Goal: Task Accomplishment & Management: Use online tool/utility

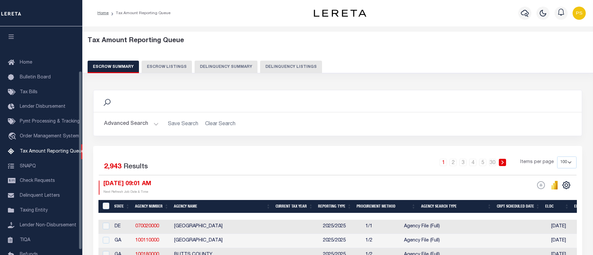
select select "100"
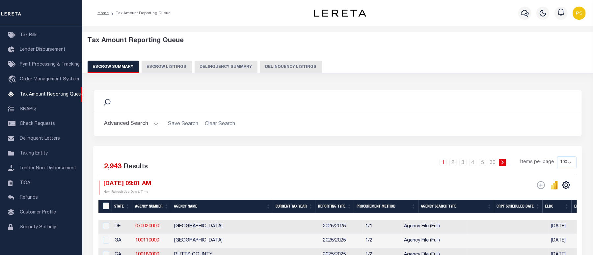
click at [282, 70] on button "Delinquency Listings" at bounding box center [291, 67] width 62 height 13
select select "100"
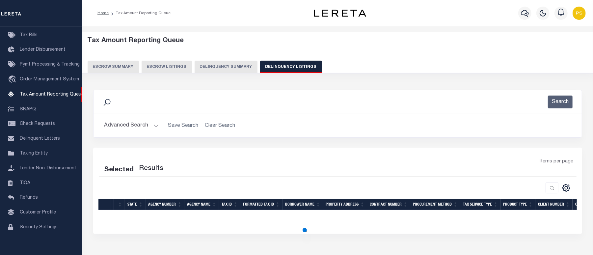
select select "100"
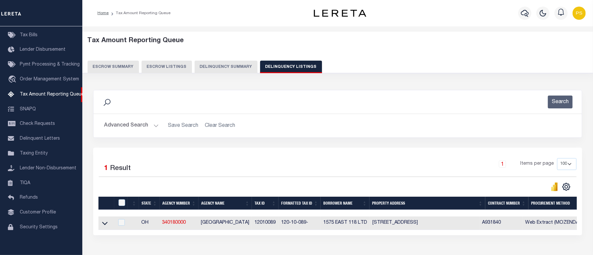
click at [114, 126] on button "Advanced Search" at bounding box center [131, 125] width 55 height 13
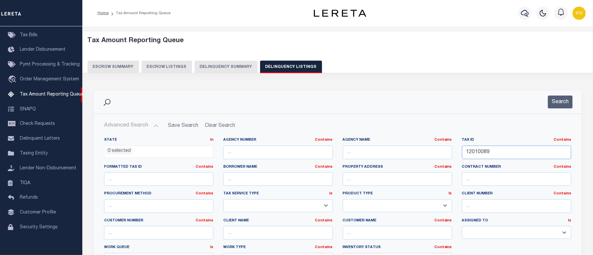
click at [476, 154] on input "12010089" at bounding box center [516, 152] width 109 height 13
paste input "90709"
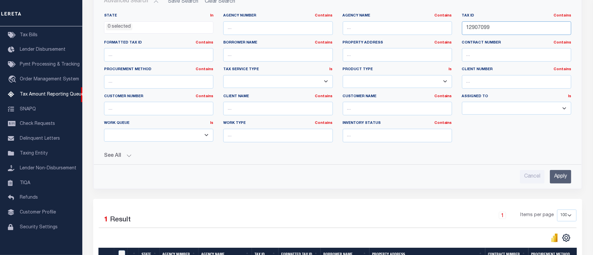
scroll to position [132, 0]
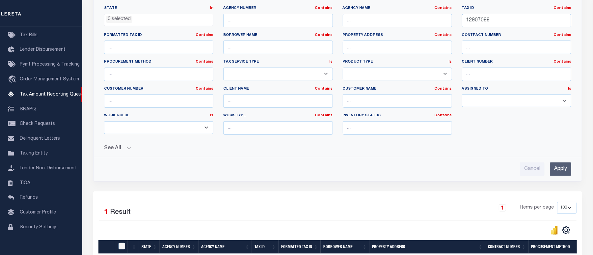
type input "12907099"
click at [563, 168] on input "Apply" at bounding box center [560, 168] width 21 height 13
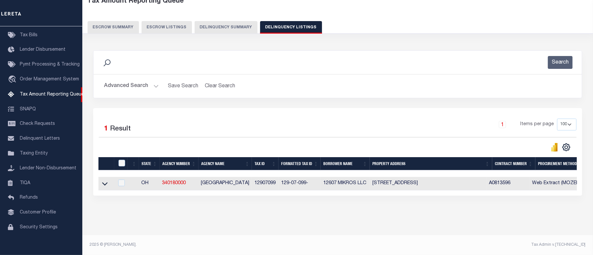
scroll to position [45, 0]
click at [102, 182] on icon at bounding box center [105, 183] width 6 height 3
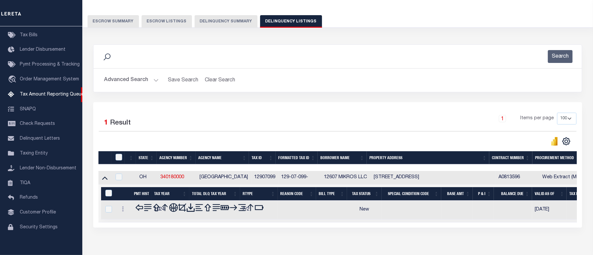
scroll to position [79, 0]
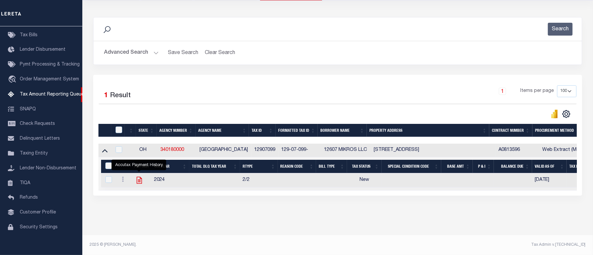
click at [136, 177] on icon "" at bounding box center [138, 180] width 5 height 7
checkbox input "true"
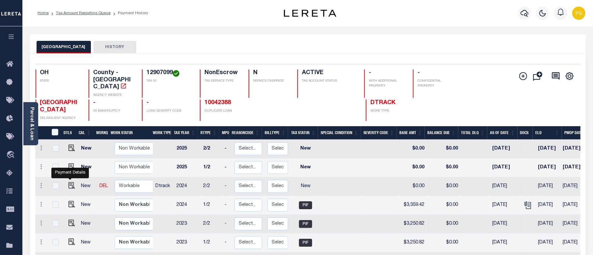
drag, startPoint x: 71, startPoint y: 178, endPoint x: 75, endPoint y: 161, distance: 17.9
click at [71, 182] on img "" at bounding box center [71, 185] width 7 height 7
checkbox input "true"
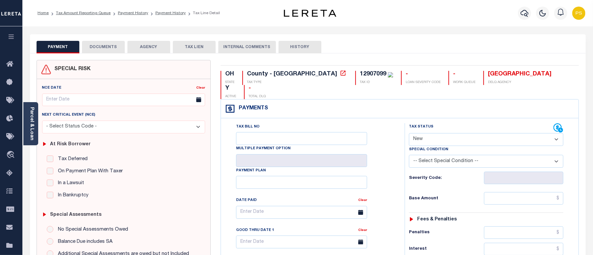
click at [465, 133] on select "- Select Status Code - Open Due/Unpaid Paid Incomplete No Tax Due Internal Refu…" at bounding box center [486, 139] width 154 height 13
select select "PYD"
click at [409, 133] on select "- Select Status Code - Open Due/Unpaid Paid Incomplete No Tax Due Internal Refu…" at bounding box center [486, 139] width 154 height 13
type input "10/07/2025"
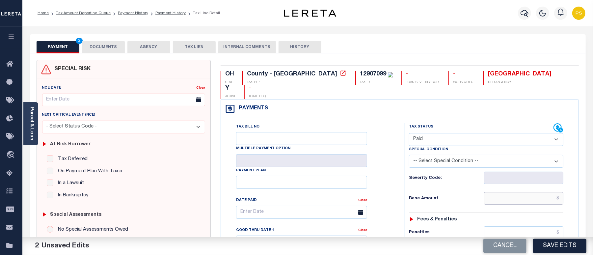
click at [560, 192] on input "text" at bounding box center [523, 198] width 79 height 13
paste input "3,360.34"
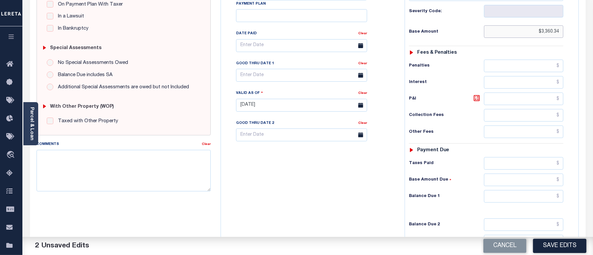
scroll to position [175, 0]
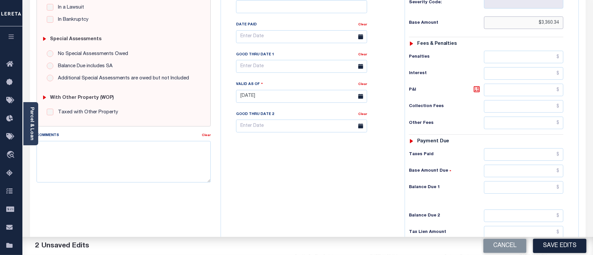
type input "$3,360.34"
click at [559, 181] on input "text" at bounding box center [523, 187] width 79 height 13
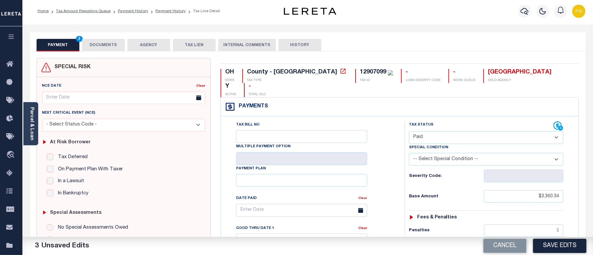
scroll to position [0, 0]
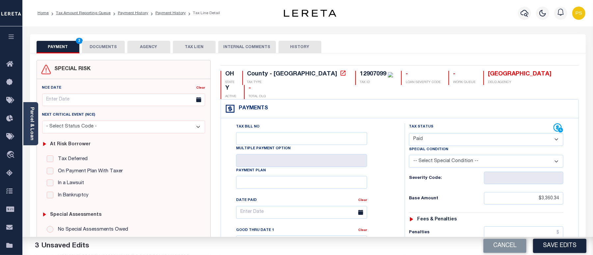
type input "$0.00"
click at [94, 46] on button "DOCUMENTS" at bounding box center [103, 47] width 43 height 13
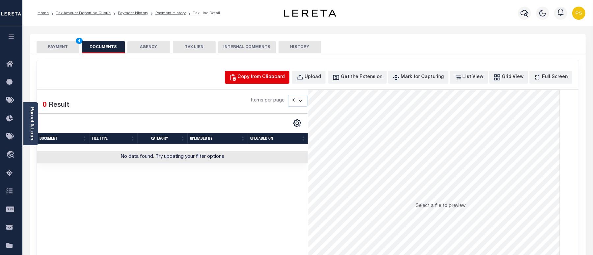
click at [269, 81] on button "Copy from Clipboard" at bounding box center [257, 77] width 65 height 13
select select "POP"
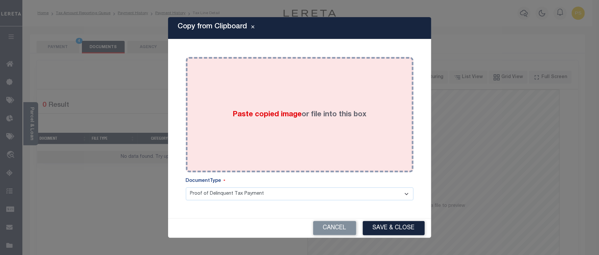
click at [310, 143] on div "Paste copied image or file into this box" at bounding box center [300, 114] width 218 height 105
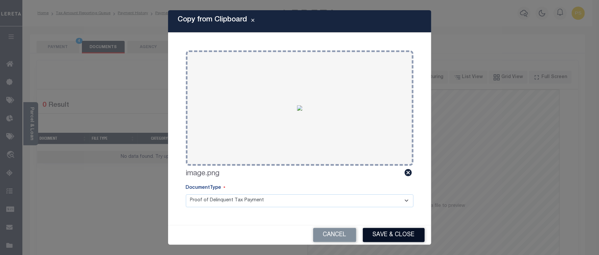
click at [385, 233] on button "Save & Close" at bounding box center [394, 235] width 62 height 14
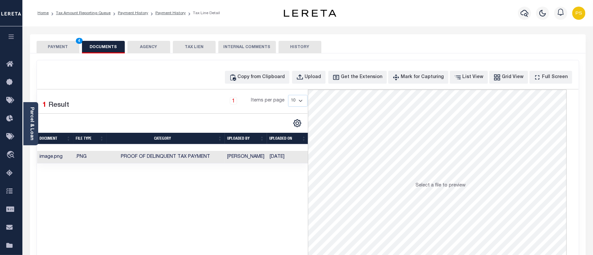
click at [60, 45] on button "PAYMENT 4" at bounding box center [58, 47] width 43 height 13
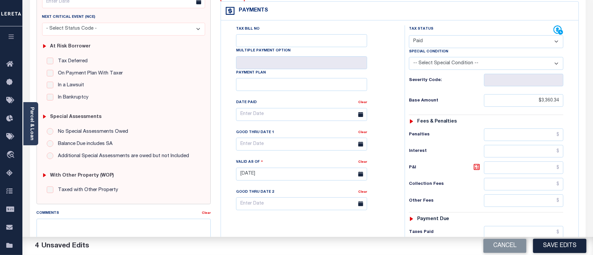
scroll to position [132, 0]
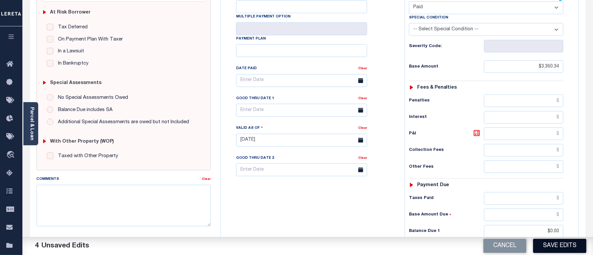
click at [566, 246] on button "Save Edits" at bounding box center [559, 246] width 53 height 14
checkbox input "false"
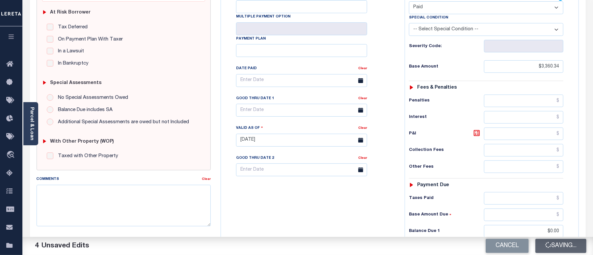
type input "$3,360.34"
type input "$0"
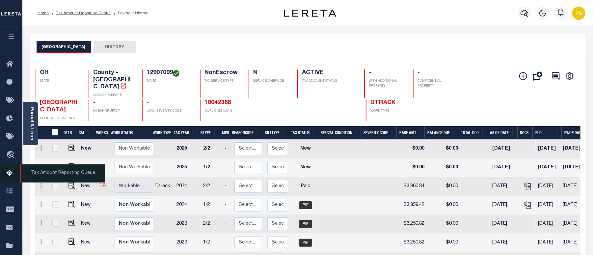
click at [11, 174] on icon at bounding box center [11, 173] width 11 height 8
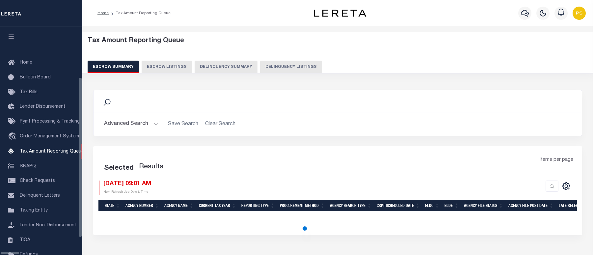
click at [272, 64] on button "Delinquency Listings" at bounding box center [291, 67] width 62 height 13
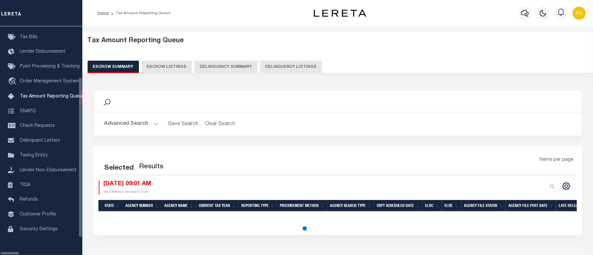
select select "100"
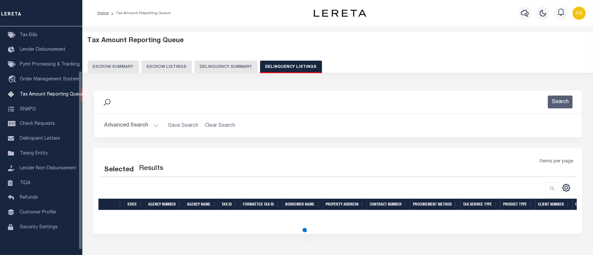
select select "100"
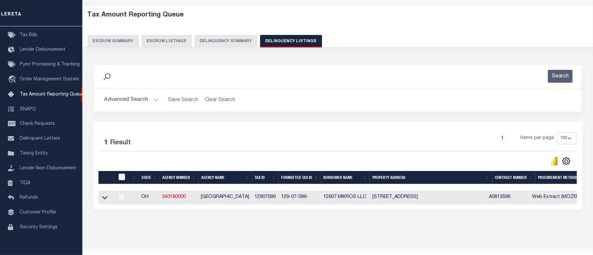
scroll to position [45, 0]
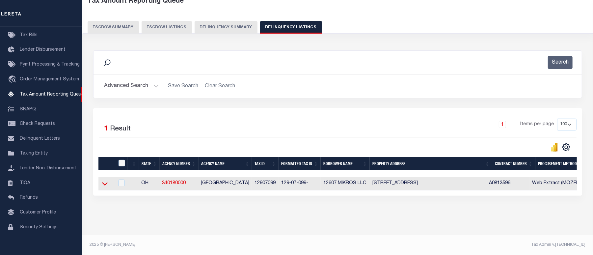
click at [105, 182] on icon at bounding box center [105, 183] width 6 height 3
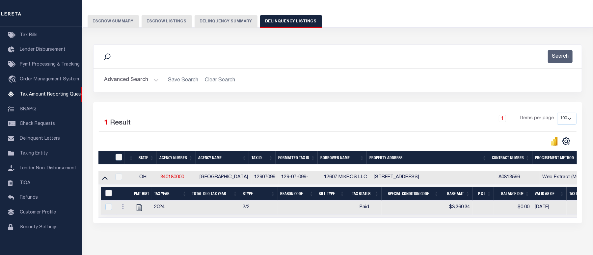
click at [111, 191] on input "&nbsp;" at bounding box center [108, 193] width 7 height 7
checkbox input "true"
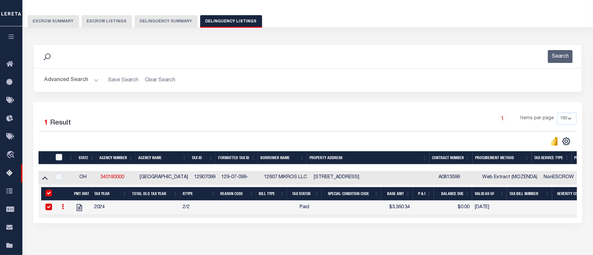
click at [60, 157] on input "checkbox" at bounding box center [59, 157] width 7 height 7
checkbox input "true"
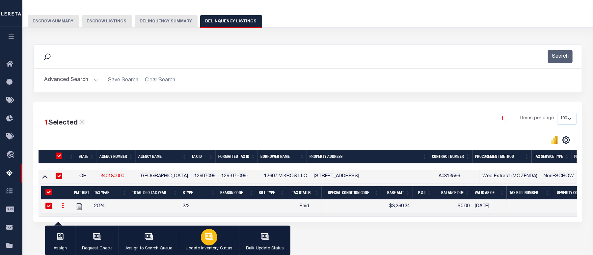
click at [206, 237] on icon "button" at bounding box center [208, 235] width 5 height 3
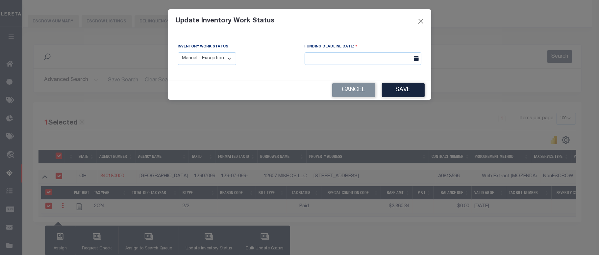
click at [204, 60] on select "Manual - Exception Pended - Awaiting Search Late Add Exception Completed" at bounding box center [207, 58] width 59 height 13
select select "4"
click at [178, 52] on select "Manual - Exception Pended - Awaiting Search Late Add Exception Completed" at bounding box center [207, 58] width 59 height 13
click at [404, 93] on button "Save" at bounding box center [403, 90] width 43 height 14
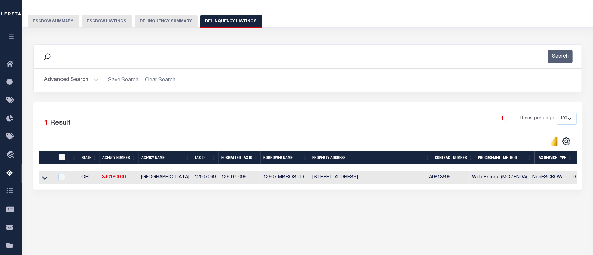
click at [75, 78] on button "Advanced Search" at bounding box center [71, 80] width 55 height 13
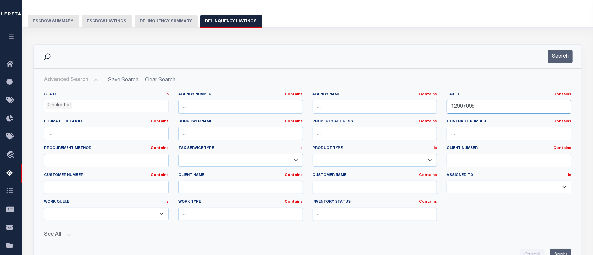
click at [467, 107] on input "12907099" at bounding box center [509, 106] width 124 height 13
paste input "3612016"
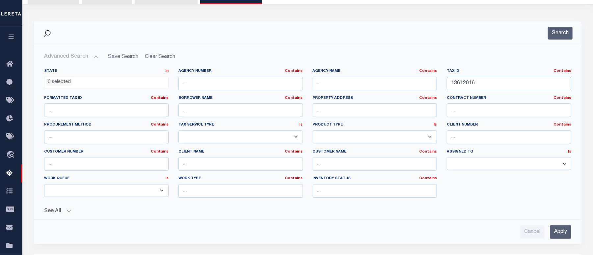
scroll to position [133, 0]
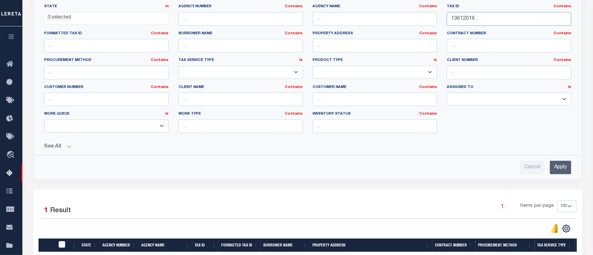
type input "13612016"
click at [561, 168] on input "Apply" at bounding box center [560, 167] width 21 height 13
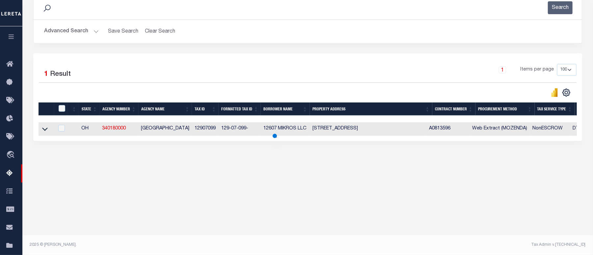
scroll to position [94, 0]
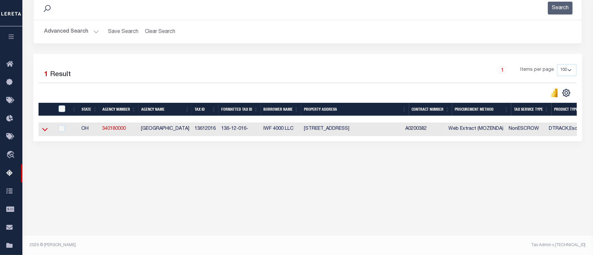
click at [43, 133] on icon at bounding box center [45, 129] width 6 height 7
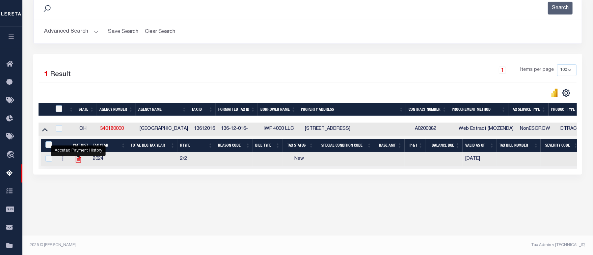
click at [78, 163] on icon "" at bounding box center [78, 159] width 9 height 9
checkbox input "true"
